Goal: Task Accomplishment & Management: Complete application form

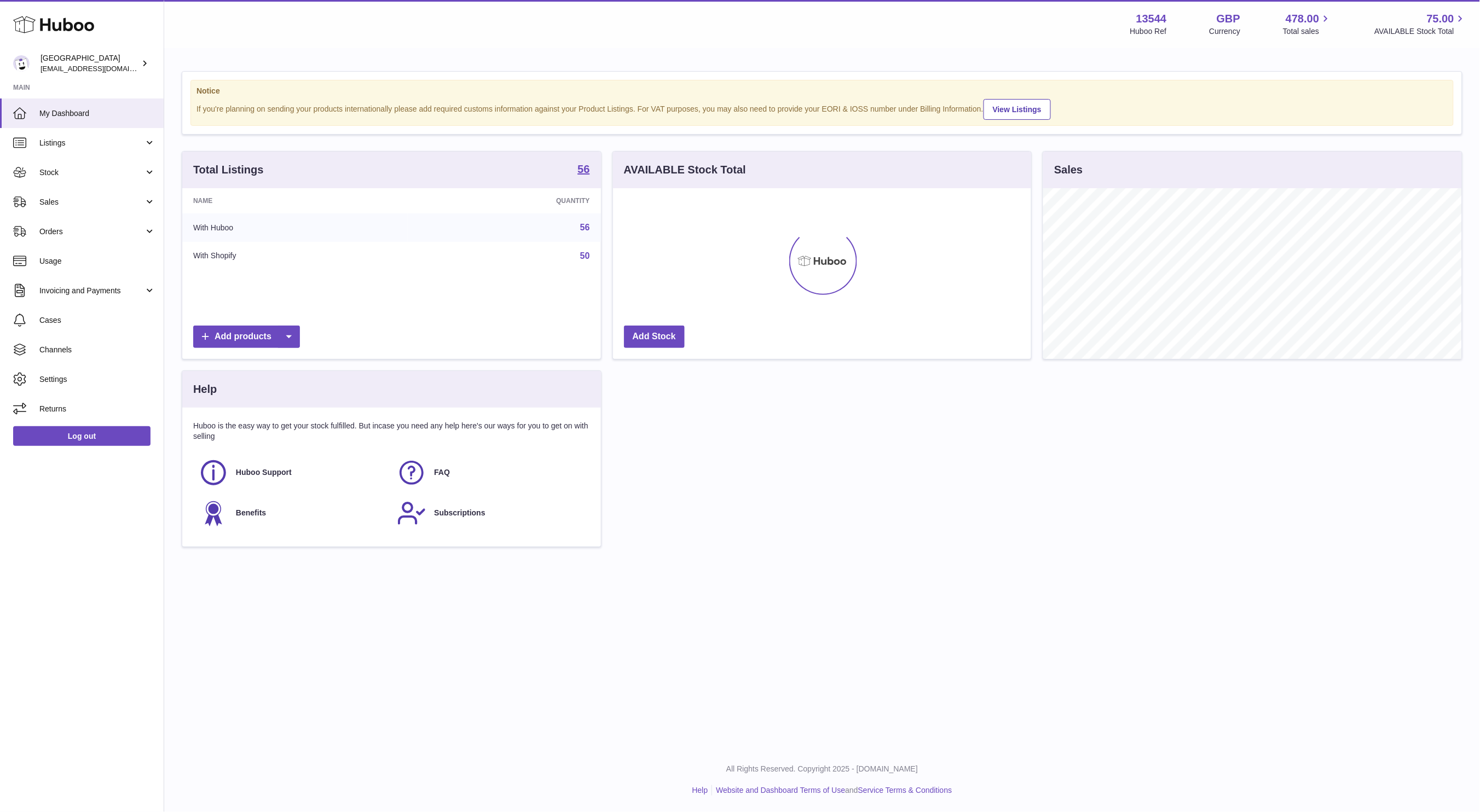
scroll to position [171, 418]
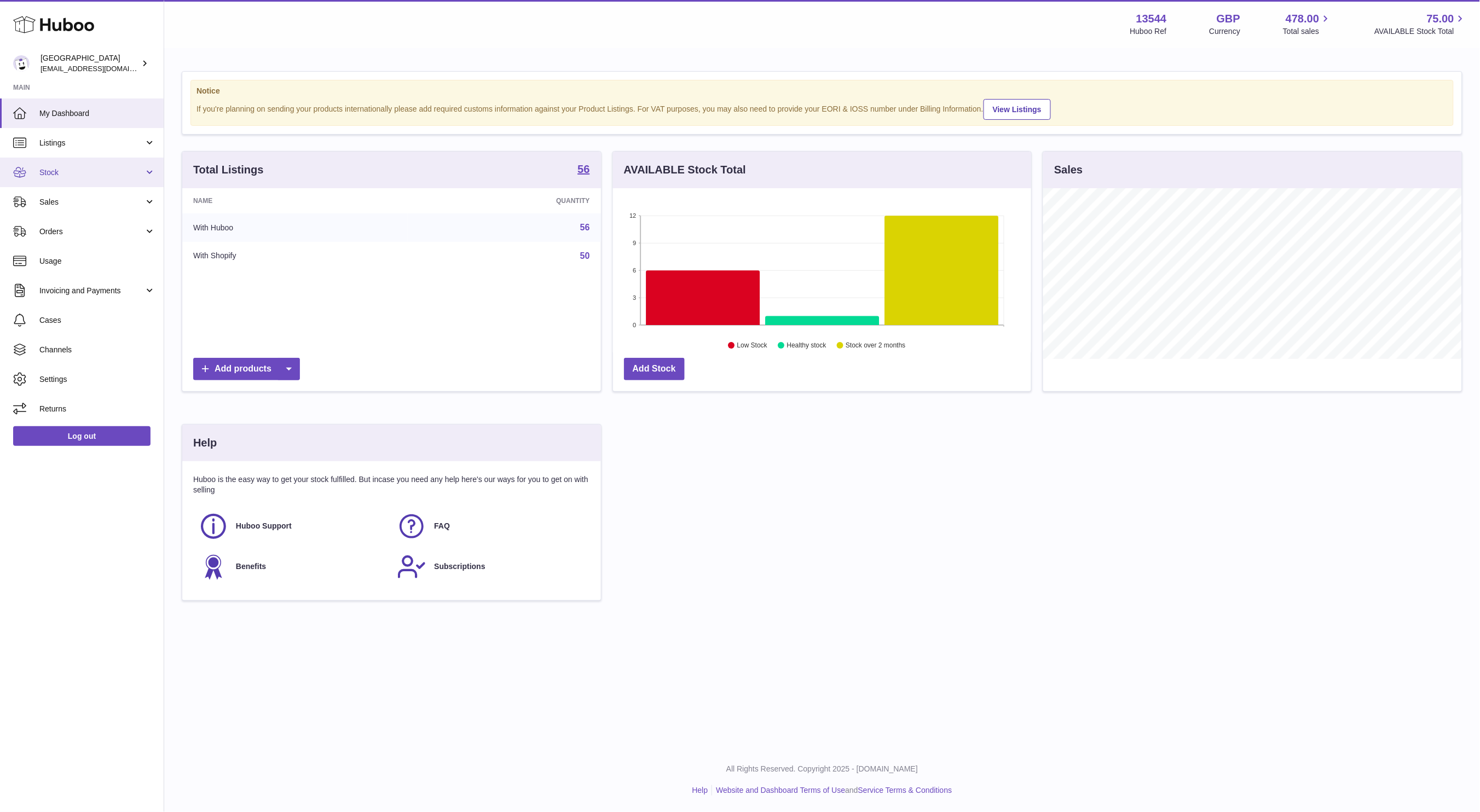
click at [113, 181] on link "Stock" at bounding box center [82, 172] width 163 height 30
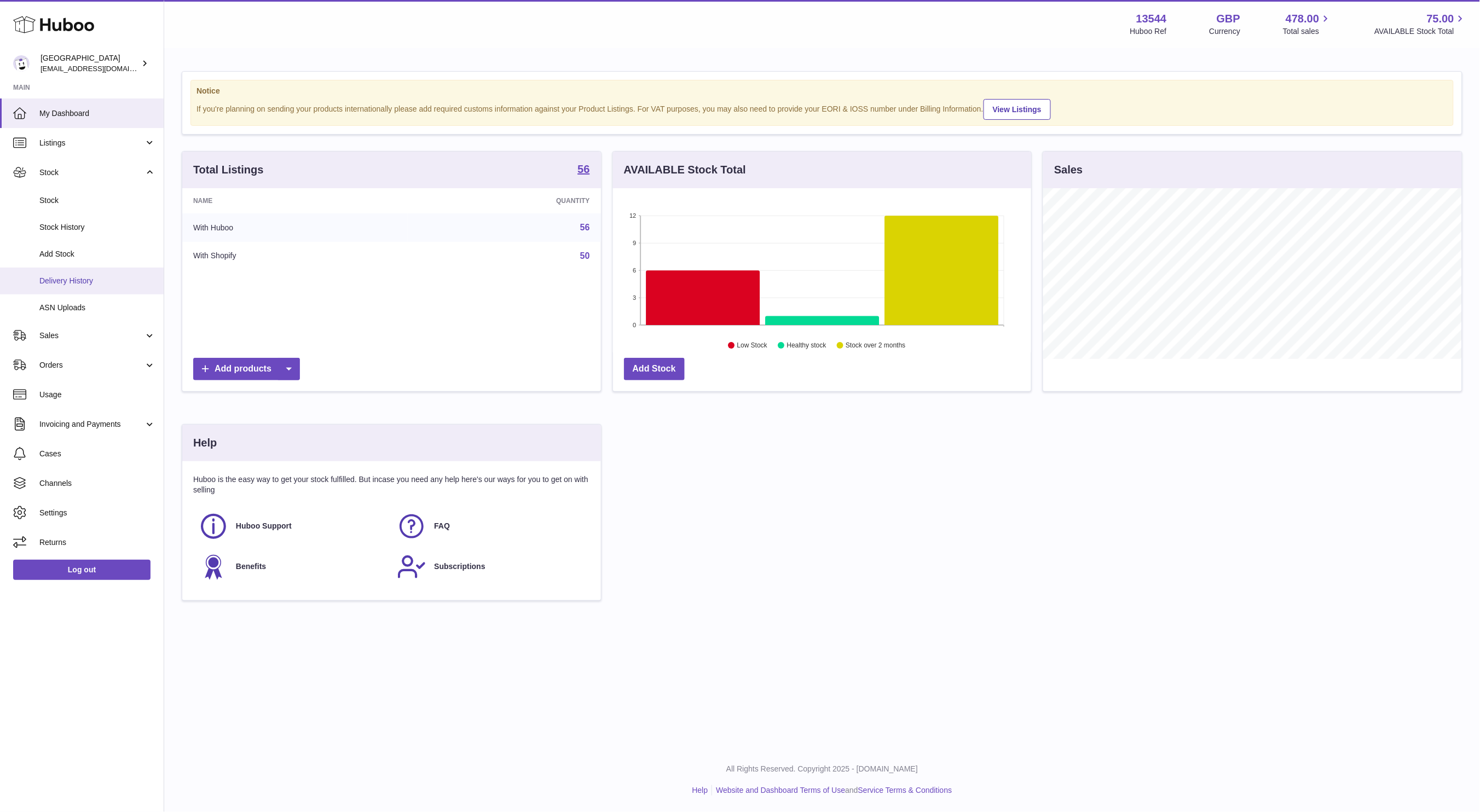
click at [104, 277] on span "Delivery History" at bounding box center [97, 281] width 116 height 10
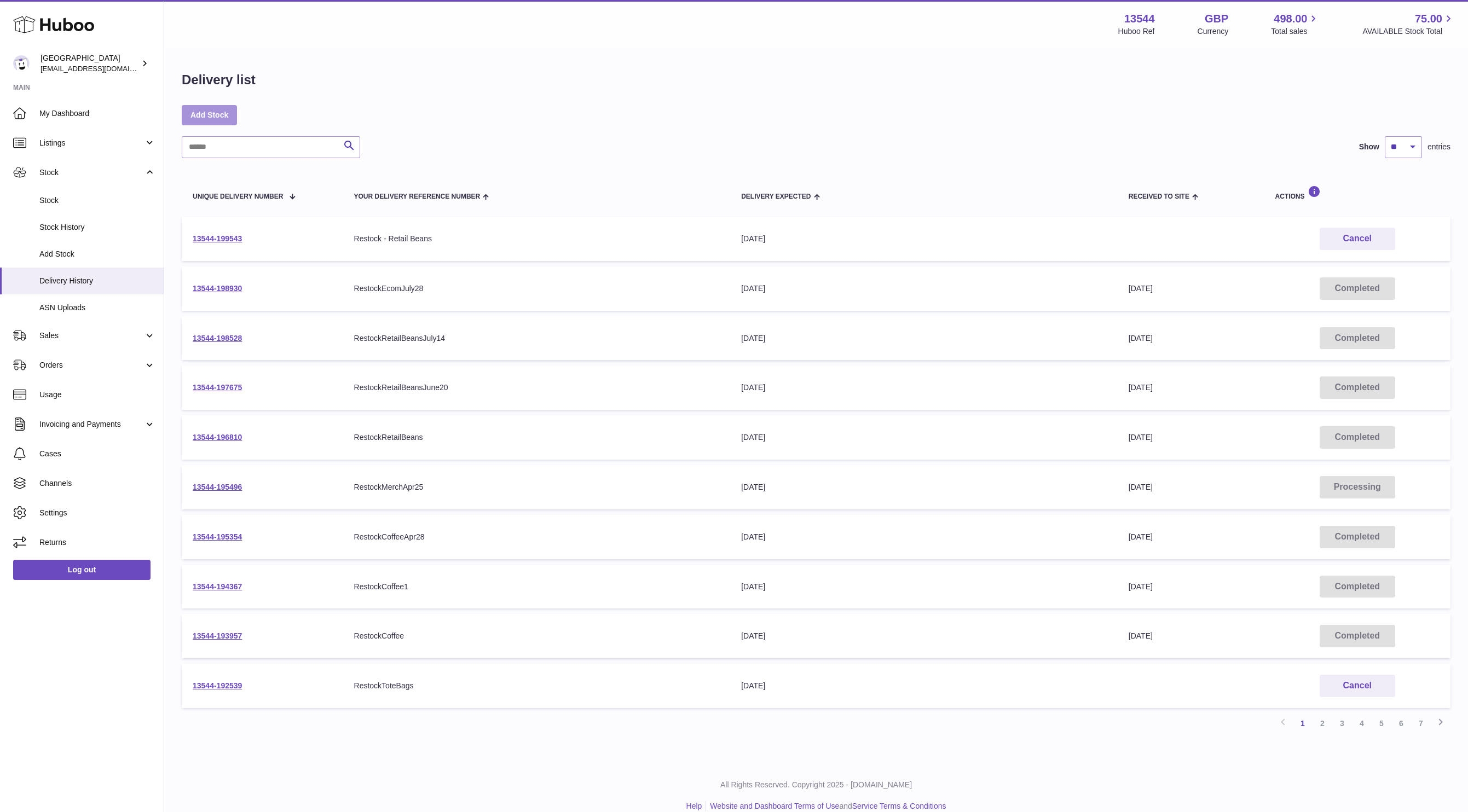
click at [200, 116] on link "Add Stock" at bounding box center [210, 114] width 55 height 20
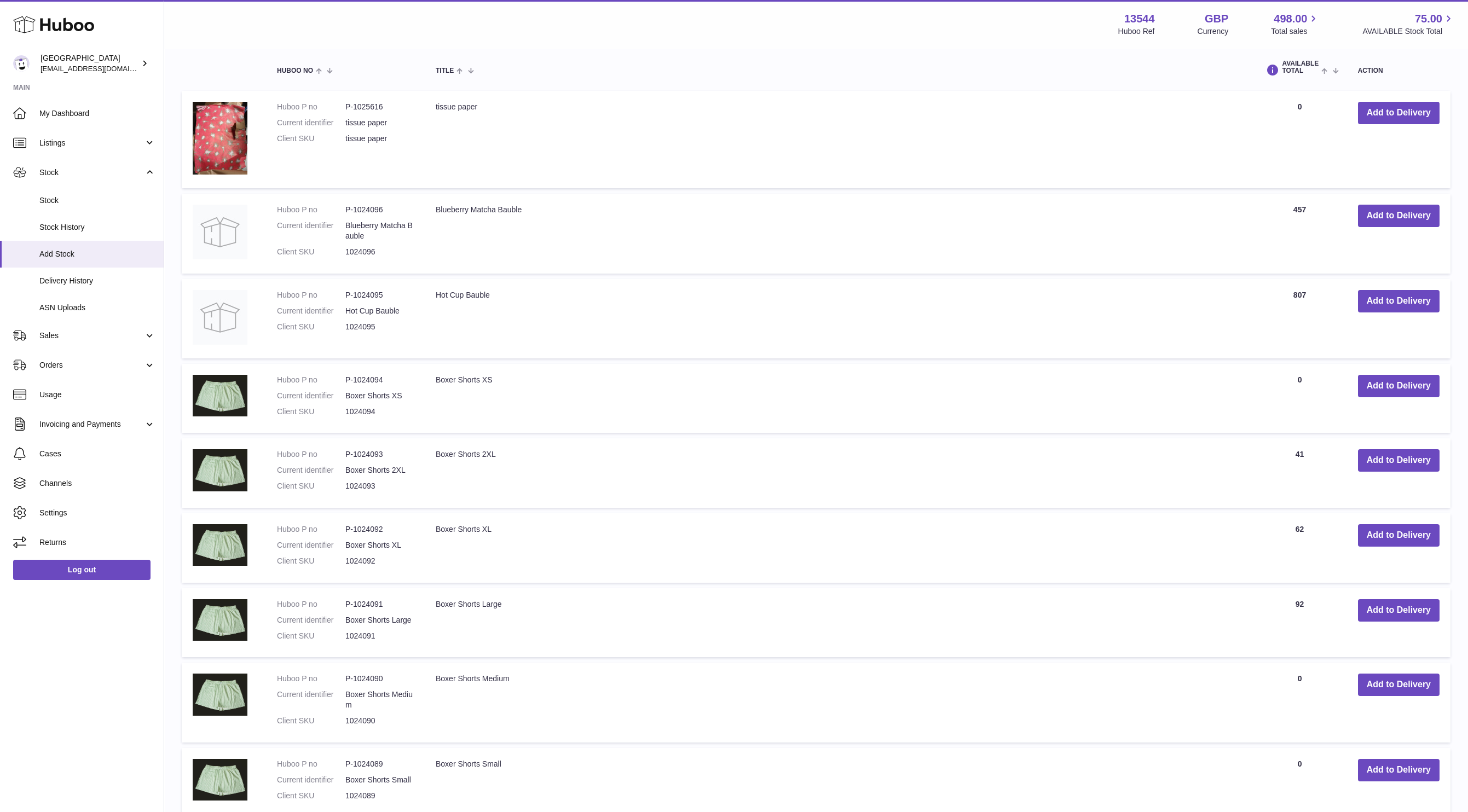
scroll to position [410, 0]
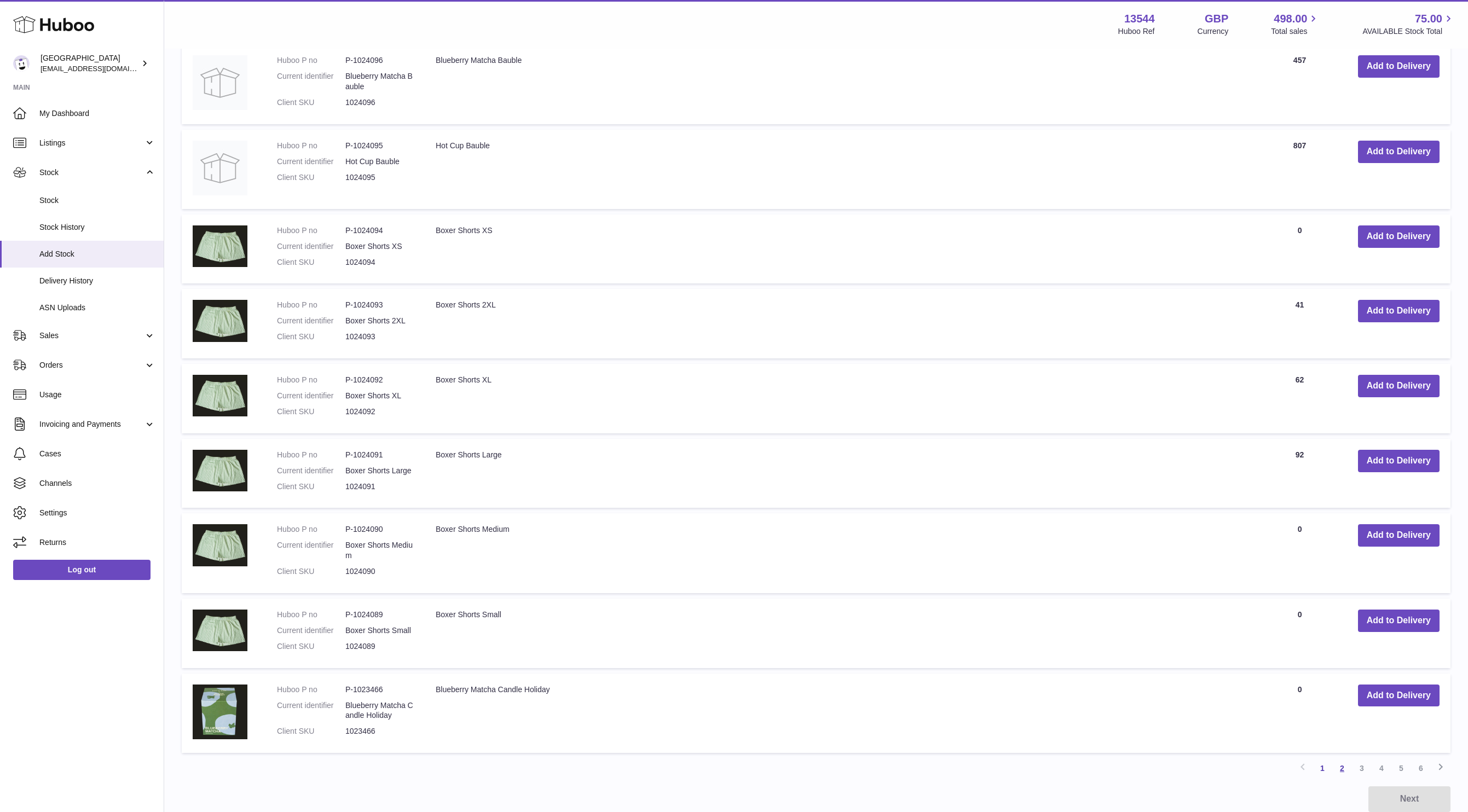
click at [1348, 764] on link "2" at bounding box center [1342, 768] width 20 height 20
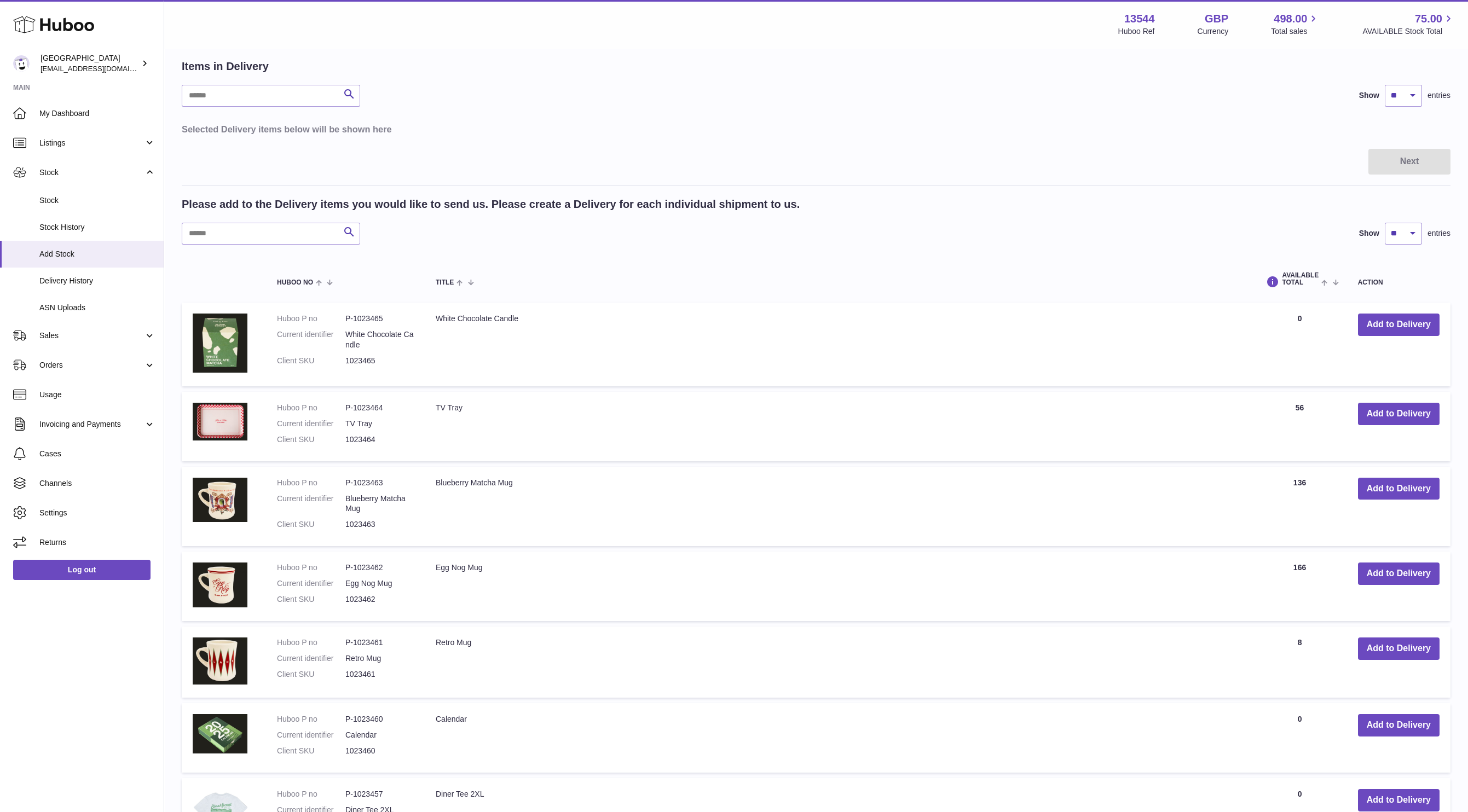
scroll to position [490, 0]
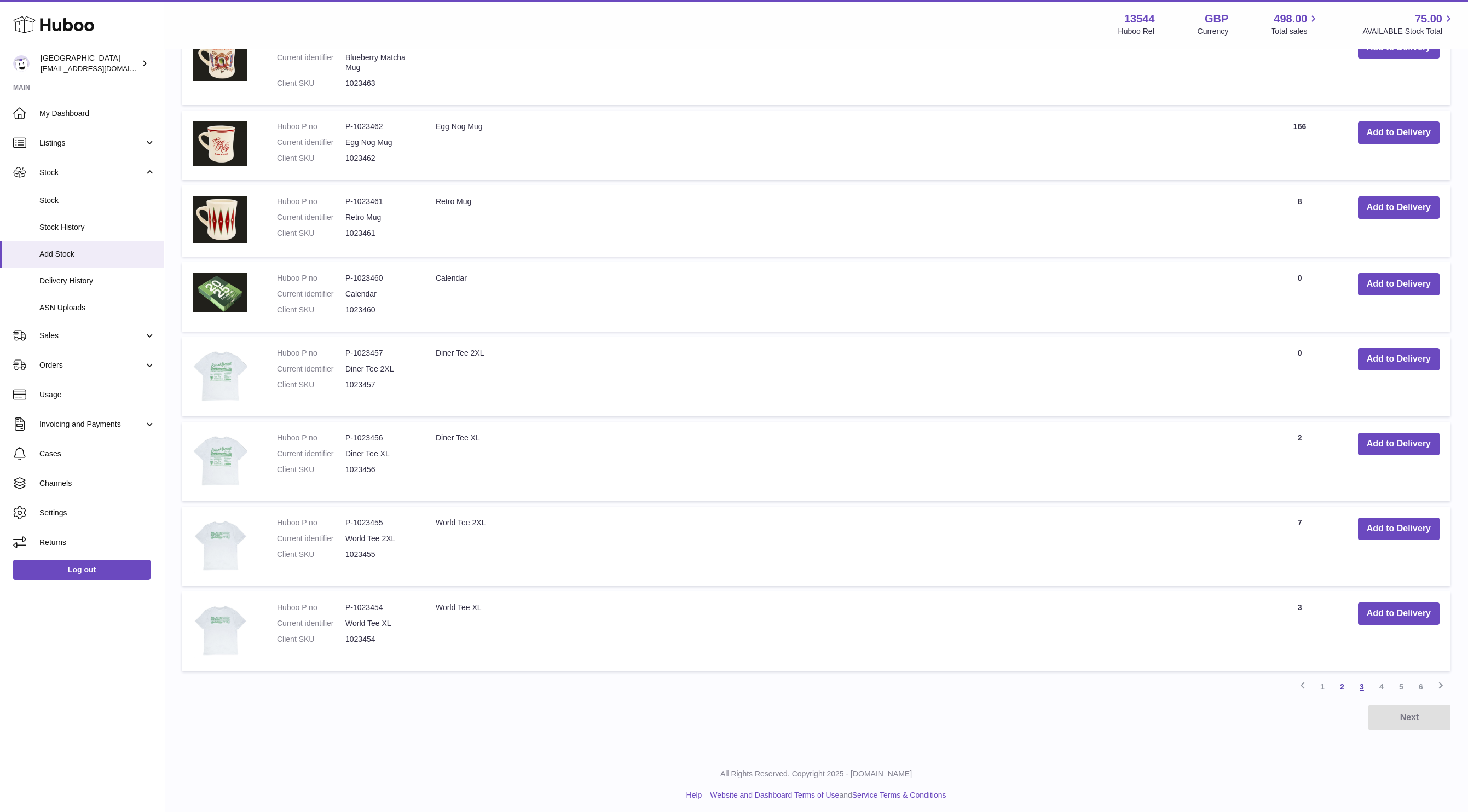
click at [1360, 680] on link "3" at bounding box center [1362, 686] width 20 height 20
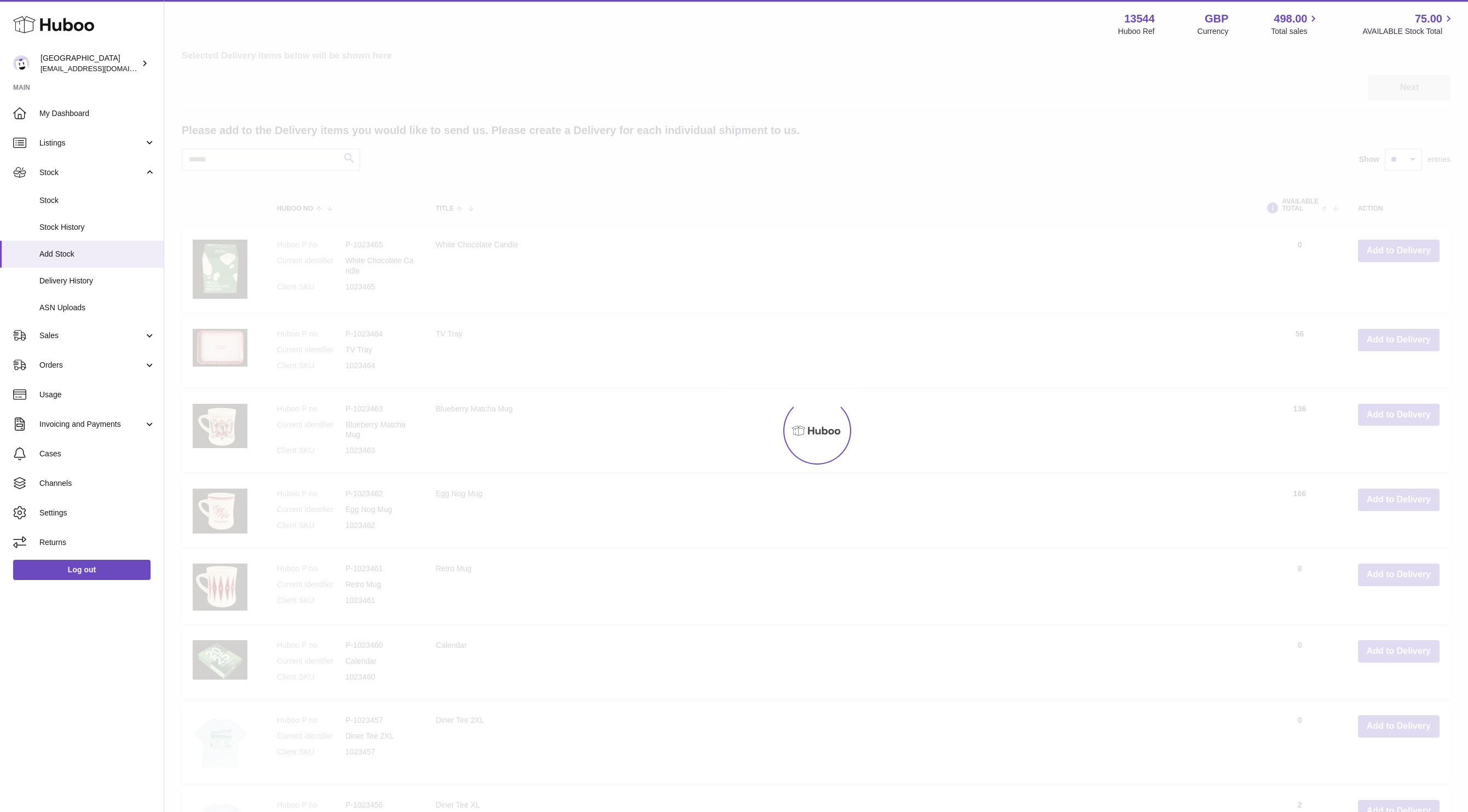
scroll to position [49, 0]
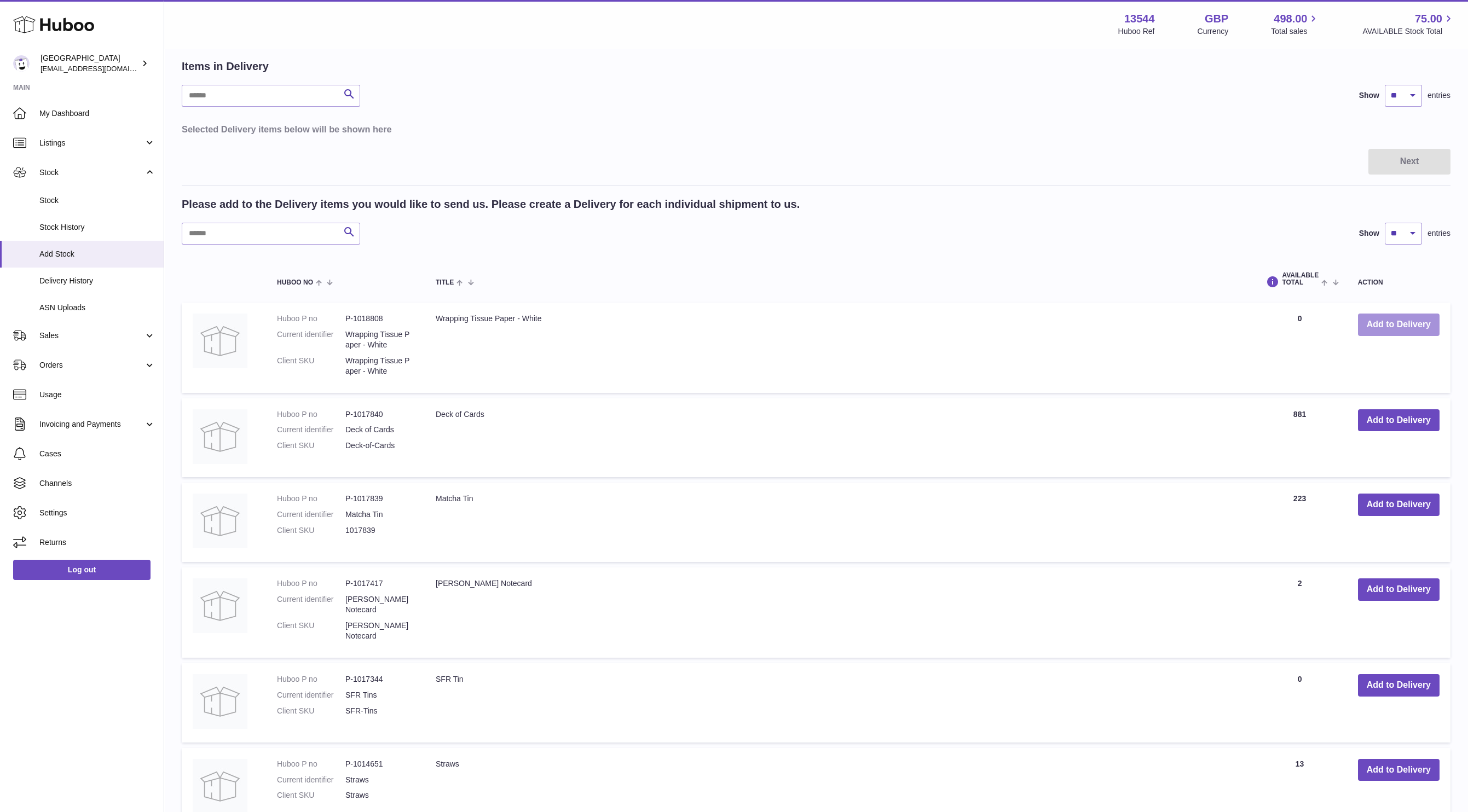
click at [1385, 325] on button "Add to Delivery" at bounding box center [1399, 325] width 82 height 22
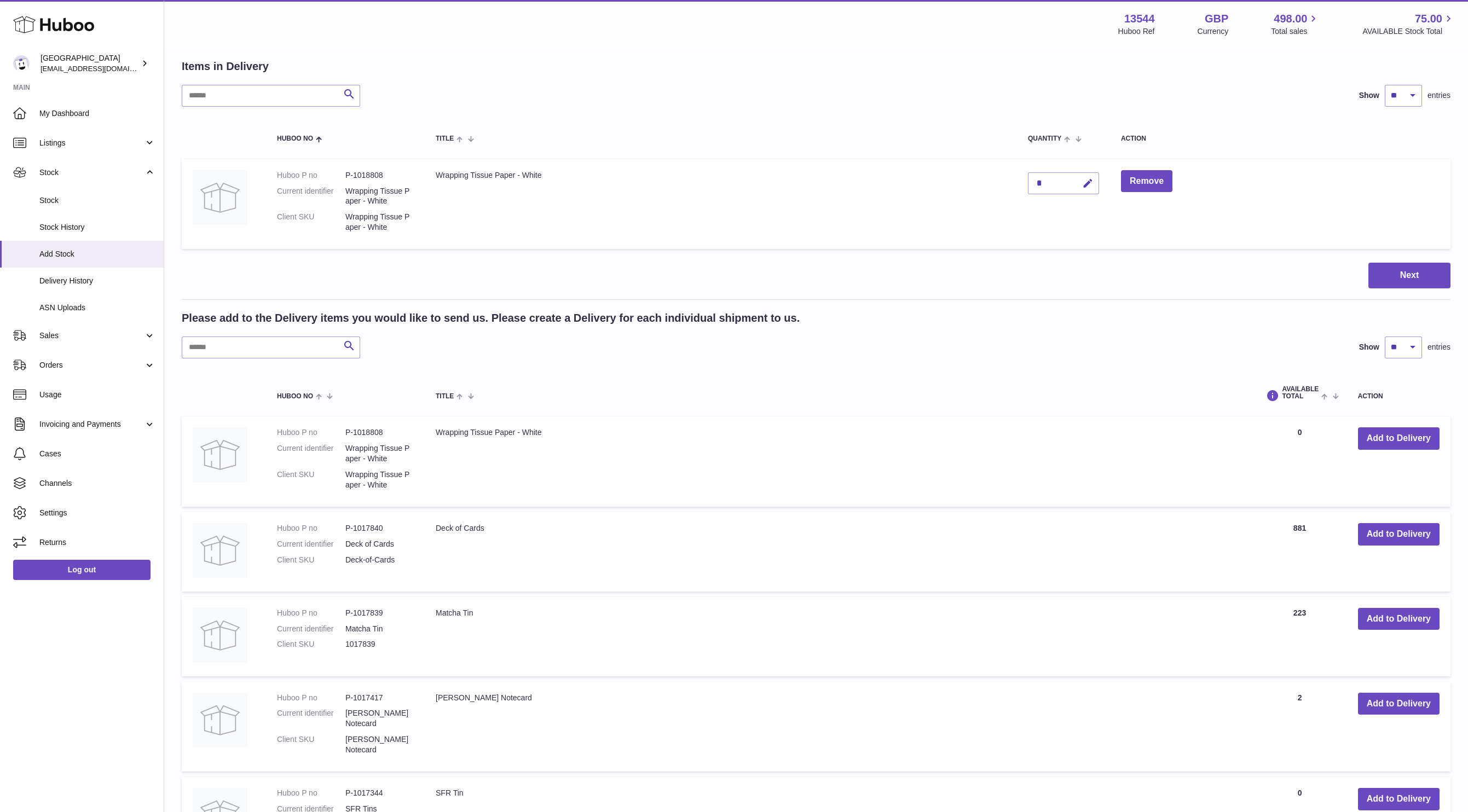
click at [1056, 181] on div "*" at bounding box center [1064, 183] width 71 height 22
click at [1039, 182] on div "*" at bounding box center [1064, 183] width 71 height 22
click at [1085, 185] on icon "button" at bounding box center [1087, 183] width 11 height 11
click at [1084, 202] on button "submit" at bounding box center [1087, 210] width 21 height 18
click at [1046, 210] on input "*****" at bounding box center [1064, 209] width 71 height 22
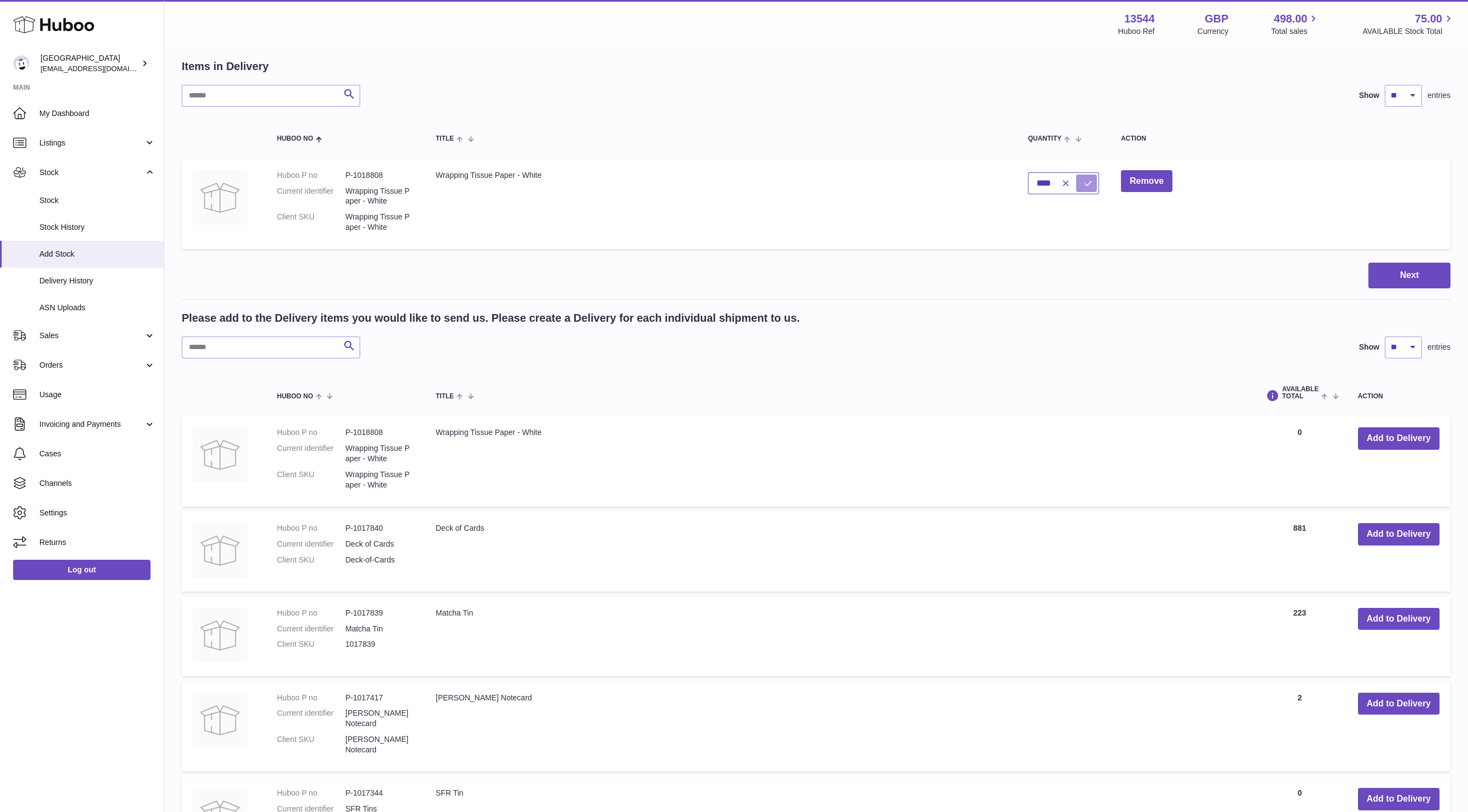
type input "****"
click at [1080, 178] on button "submit" at bounding box center [1087, 183] width 21 height 18
click at [1385, 267] on button "Next" at bounding box center [1409, 276] width 82 height 26
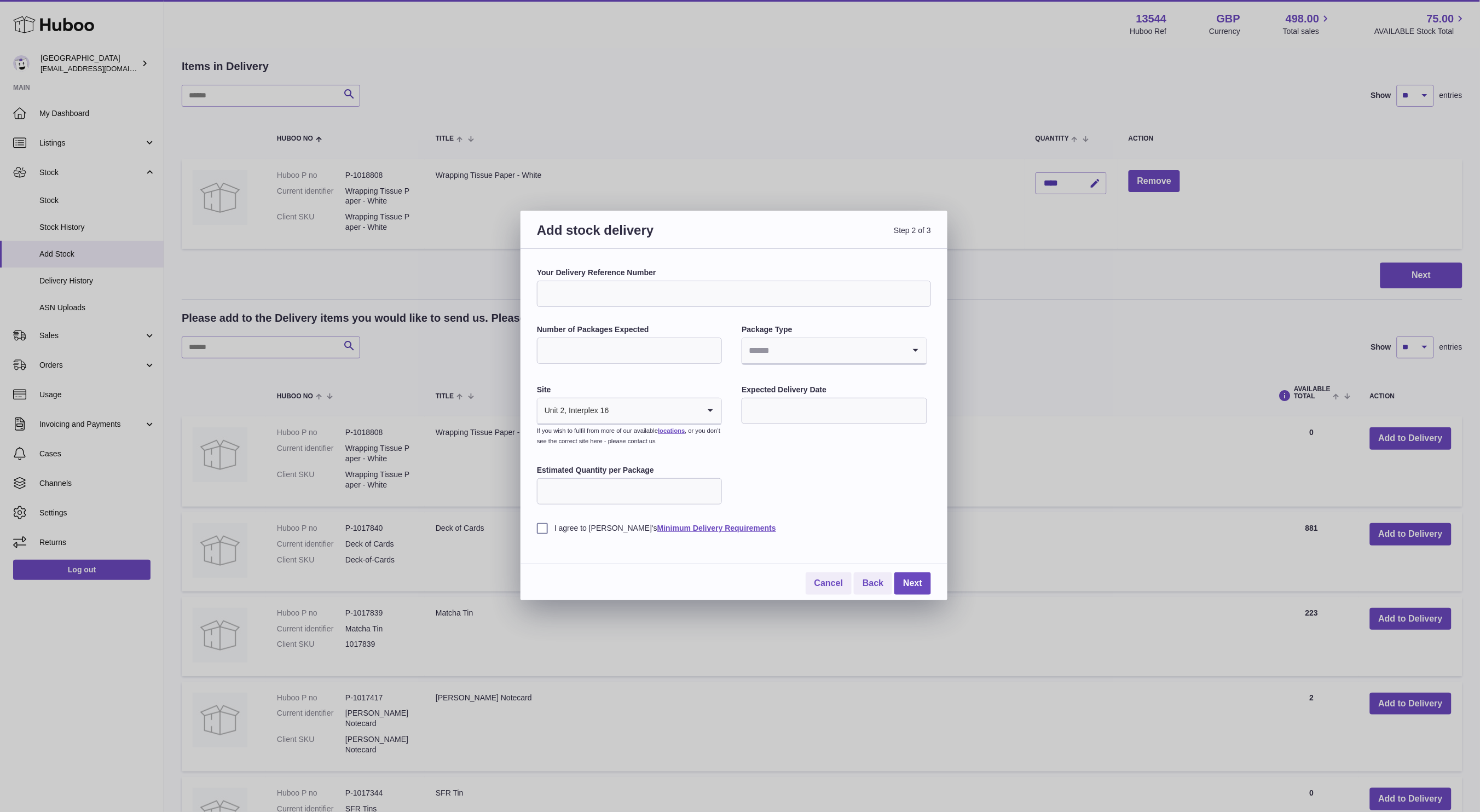
click at [597, 311] on div "Your Delivery Reference Number Number of Packages Expected Package Type Loading…" at bounding box center [734, 400] width 394 height 266
click at [596, 289] on input "Your Delivery Reference Number" at bounding box center [734, 293] width 394 height 26
type input "**********"
click at [620, 335] on div "Number of Packages Expected" at bounding box center [629, 345] width 185 height 42
click at [626, 351] on input "Number of Packages Expected" at bounding box center [629, 350] width 185 height 26
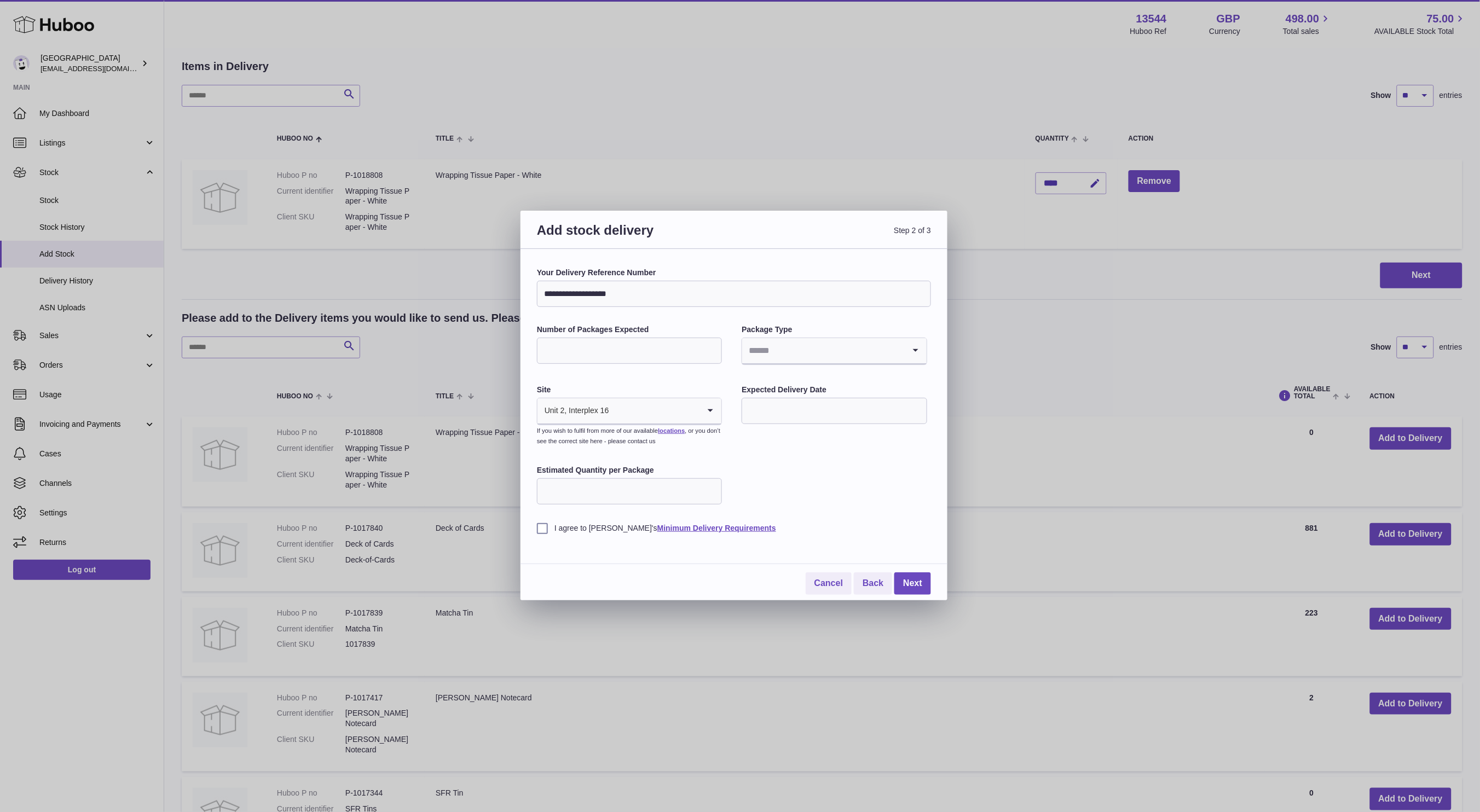
type input "*"
click at [791, 346] on input "Search for option" at bounding box center [823, 351] width 162 height 25
click at [785, 427] on li "Boxes" at bounding box center [834, 423] width 183 height 22
click at [669, 483] on input "Estimated Quantity per Package" at bounding box center [629, 491] width 185 height 26
click at [785, 395] on div "Expected Delivery Date" at bounding box center [834, 406] width 185 height 42
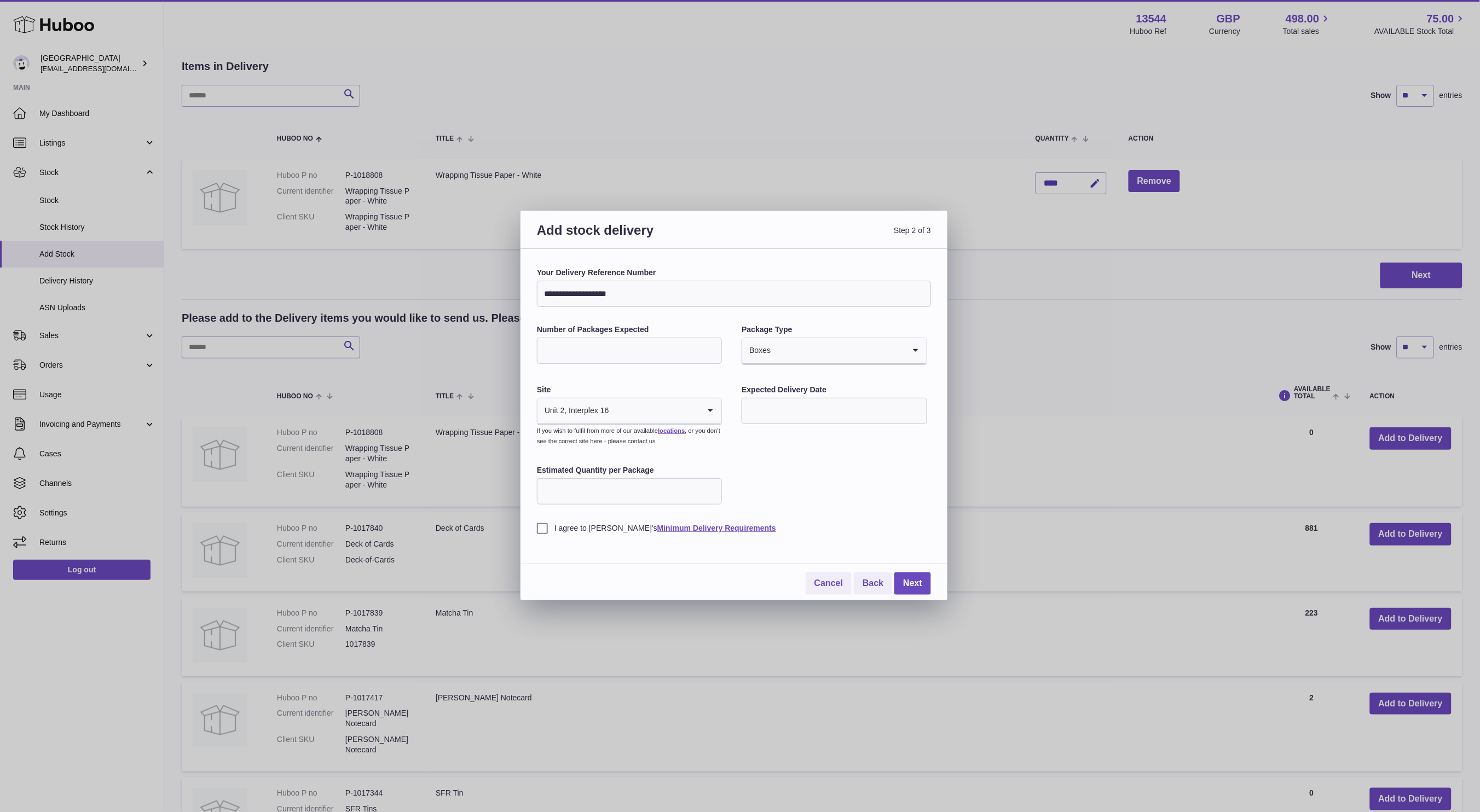
click at [788, 416] on input "text" at bounding box center [834, 410] width 185 height 26
click at [848, 549] on span "22" at bounding box center [846, 545] width 20 height 20
type input "**********"
click at [546, 528] on label "I agree to Huboo's Minimum Delivery Requirements" at bounding box center [734, 528] width 394 height 10
click at [907, 585] on link "Next" at bounding box center [912, 583] width 36 height 22
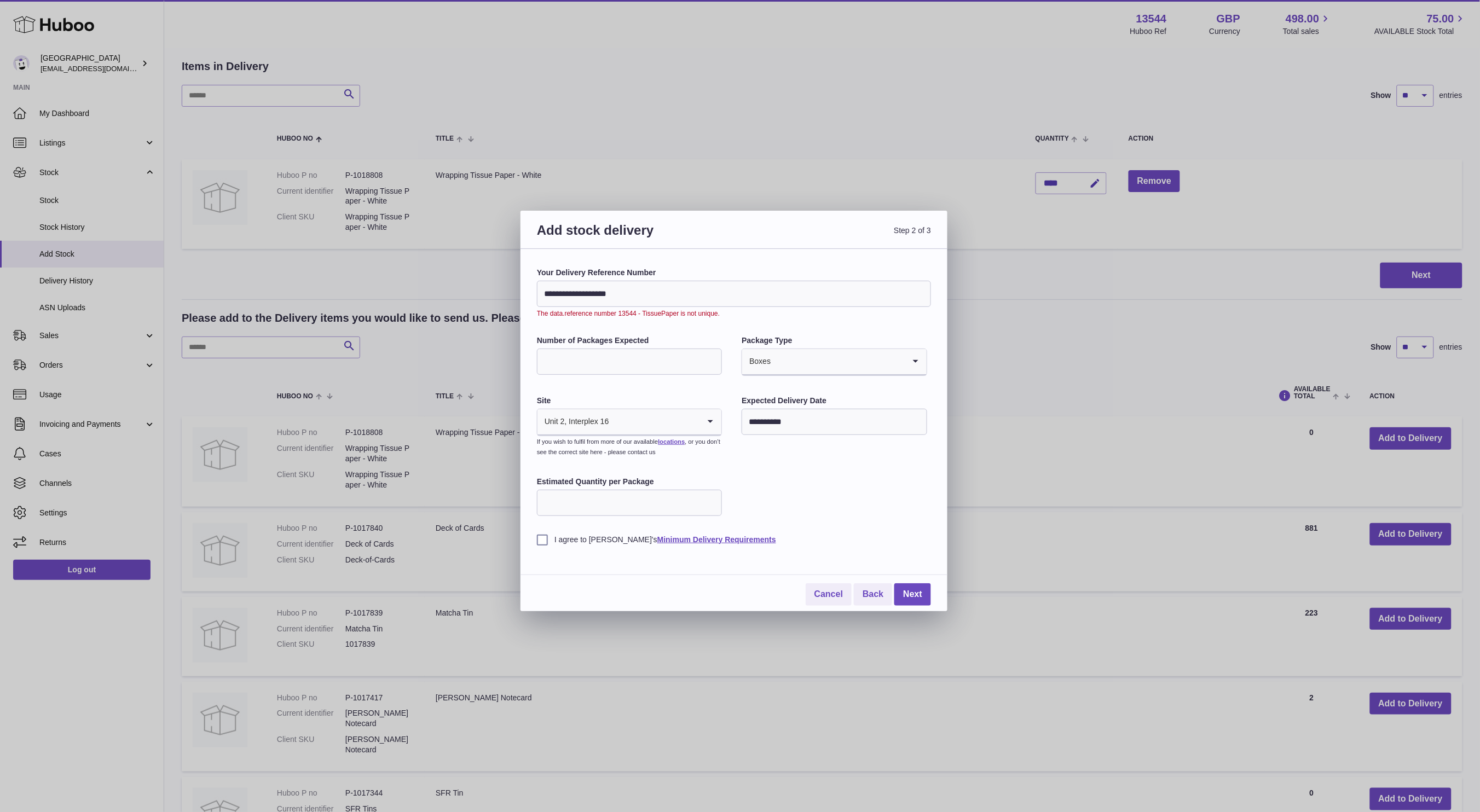
click at [643, 293] on input "**********" at bounding box center [734, 293] width 394 height 26
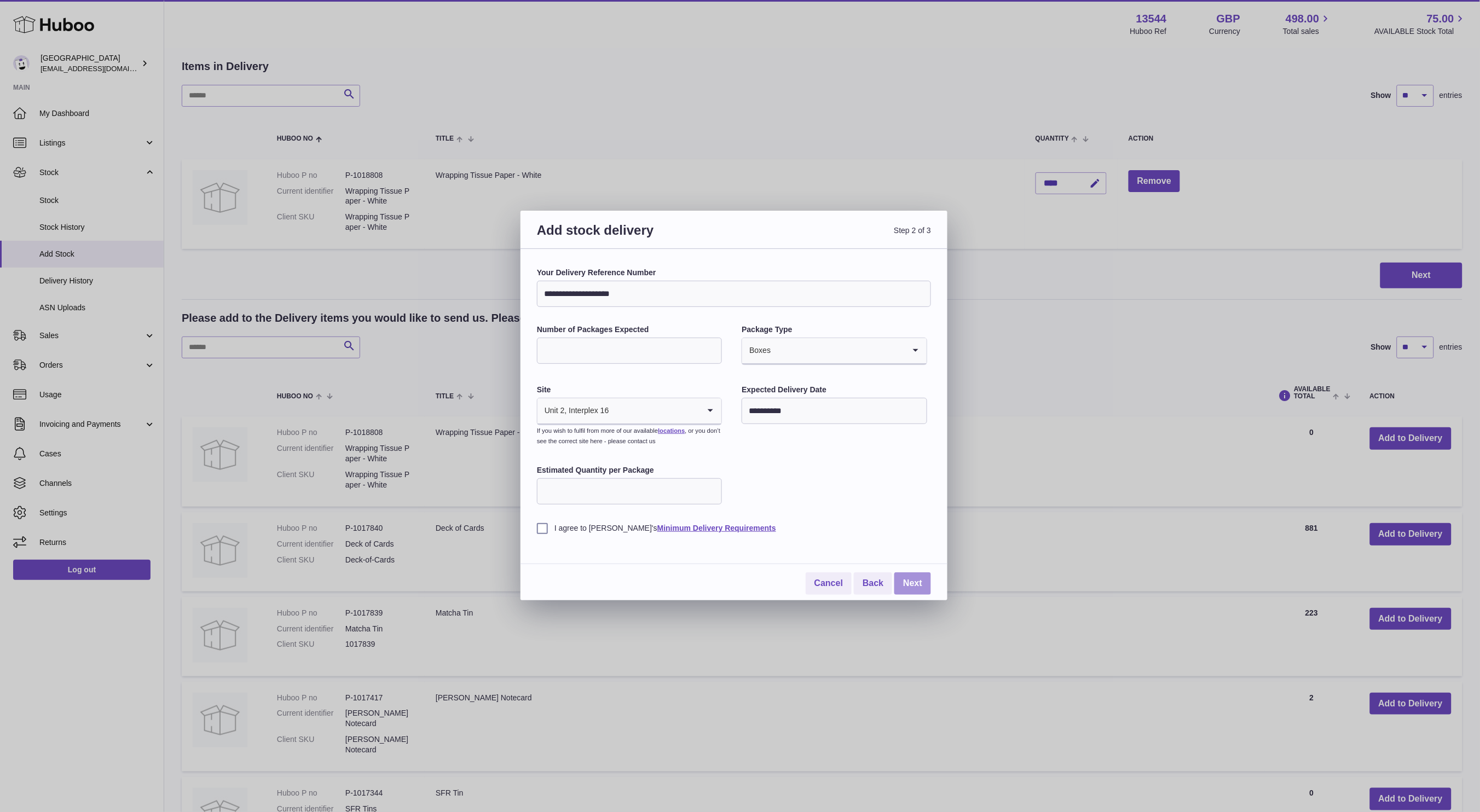
type input "**********"
click at [912, 584] on link "Next" at bounding box center [912, 583] width 36 height 22
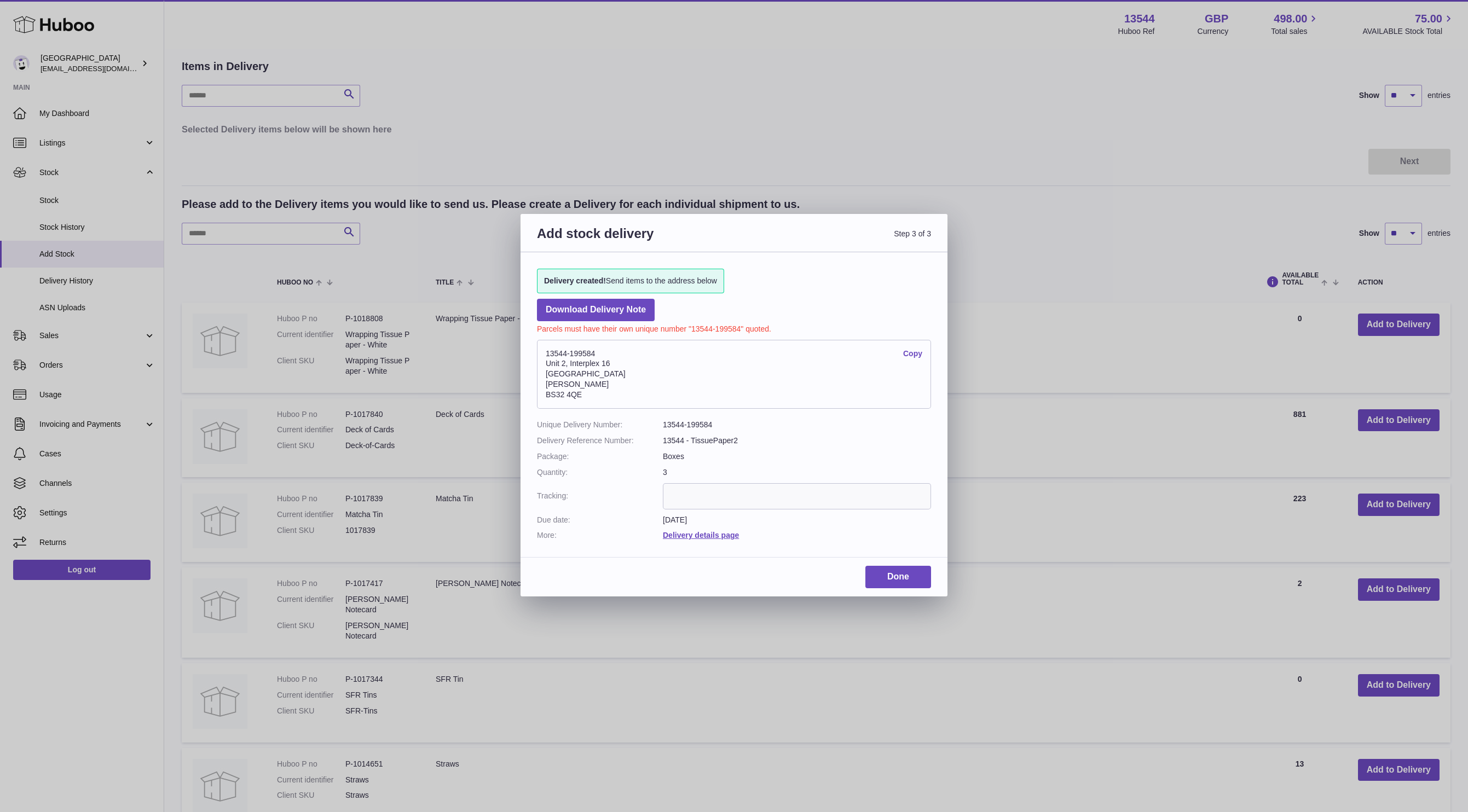
drag, startPoint x: 581, startPoint y: 355, endPoint x: 531, endPoint y: 355, distance: 50.0
click at [531, 355] on div "Delivery created! Send items to the address below Download Delivery Note Parcel…" at bounding box center [734, 400] width 427 height 294
copy address "13544-199584"
